Goal: Task Accomplishment & Management: Use online tool/utility

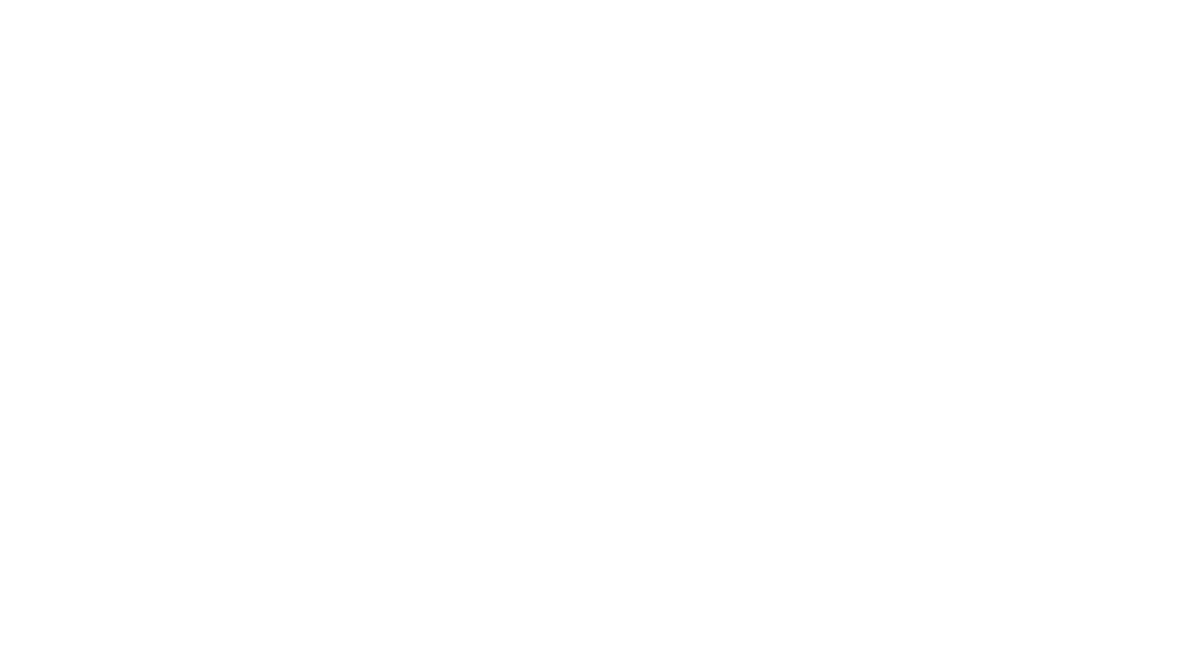
scroll to position [1464, 0]
drag, startPoint x: 1068, startPoint y: 154, endPoint x: 999, endPoint y: 154, distance: 68.9
copy div "[PERSON_NAME]"
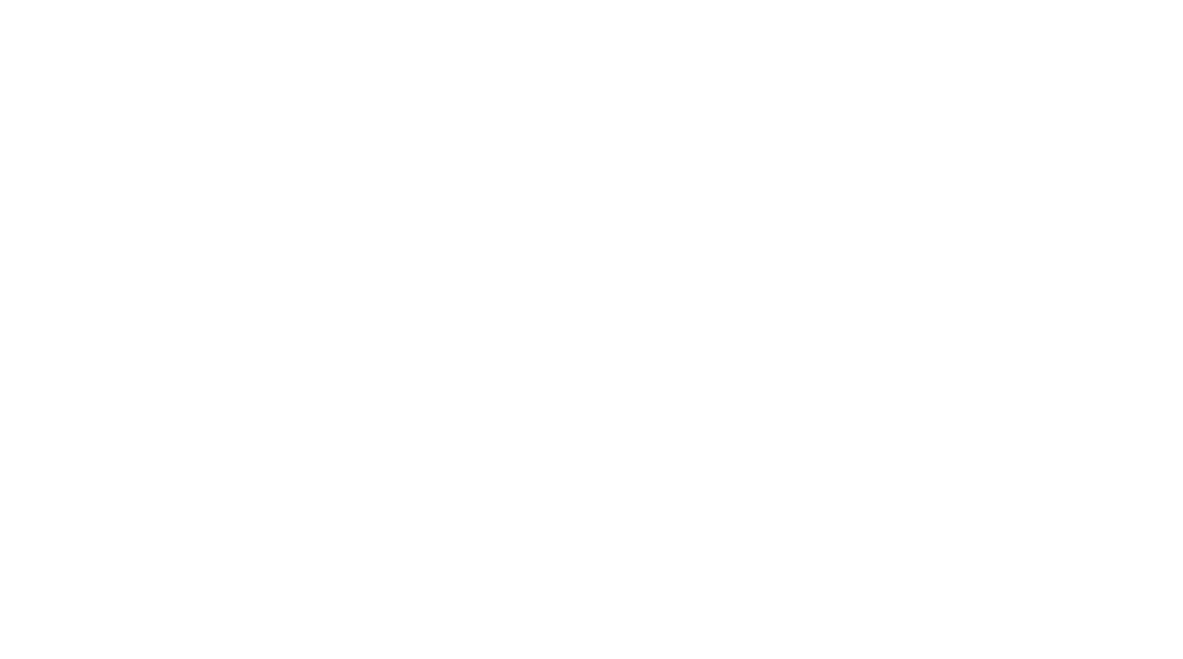
drag, startPoint x: 886, startPoint y: 75, endPoint x: 824, endPoint y: 73, distance: 62.5
copy span "[EMAIL_ADDRESS][DOMAIN_NAME]"
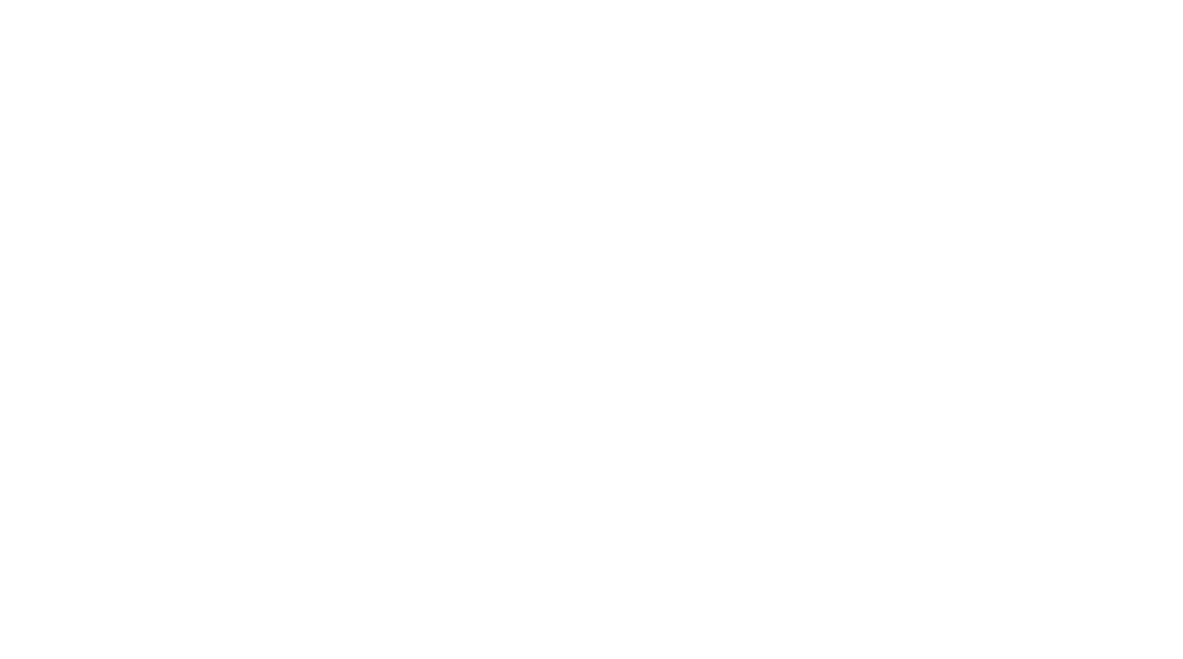
drag, startPoint x: 961, startPoint y: 19, endPoint x: 883, endPoint y: 26, distance: 78.6
